Goal: Task Accomplishment & Management: Manage account settings

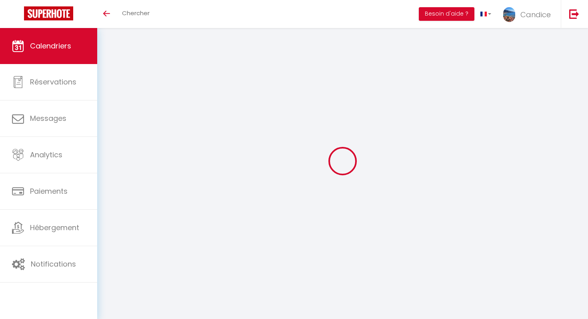
select select
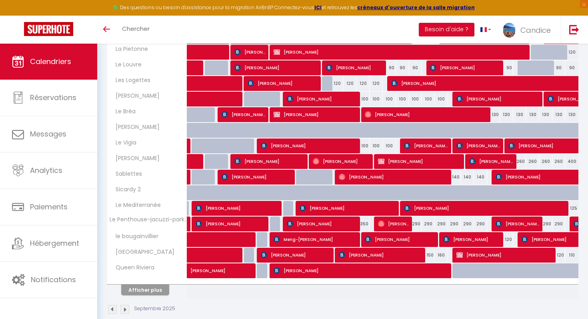
scroll to position [228, 0]
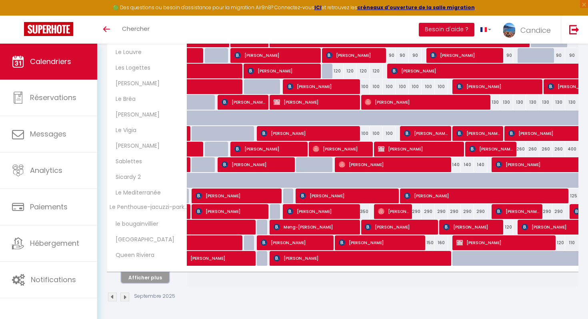
click at [156, 282] on button "Afficher plus" at bounding box center [145, 277] width 48 height 11
select select
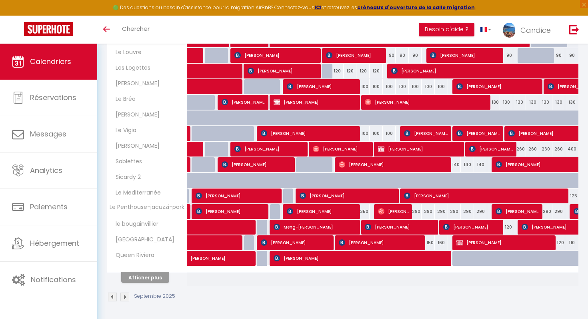
select select
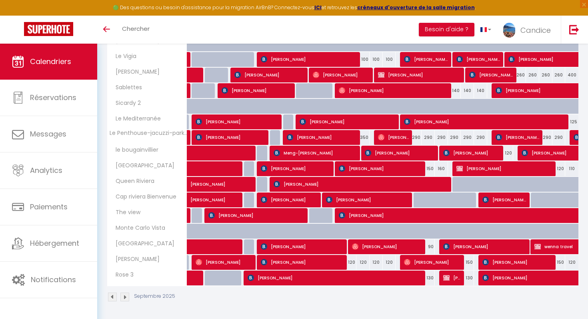
scroll to position [281, 0]
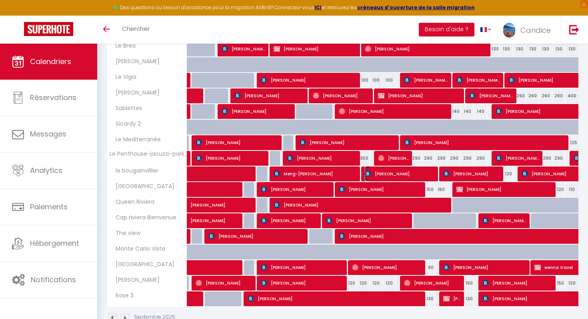
click at [381, 177] on span "[PERSON_NAME]" at bounding box center [400, 173] width 70 height 15
select select "OK"
select select "KO"
select select "0"
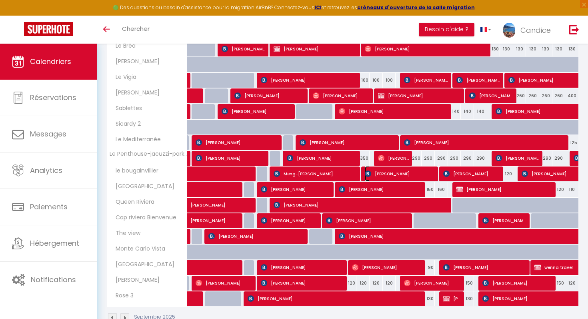
select select "1"
select select
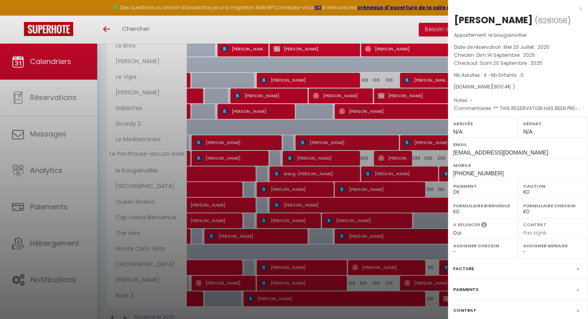
click at [581, 9] on div "x" at bounding box center [515, 9] width 134 height 10
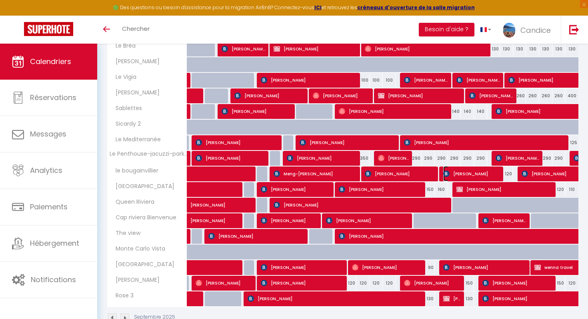
click at [459, 174] on span "[PERSON_NAME]" at bounding box center [471, 173] width 57 height 15
